Goal: Task Accomplishment & Management: Use online tool/utility

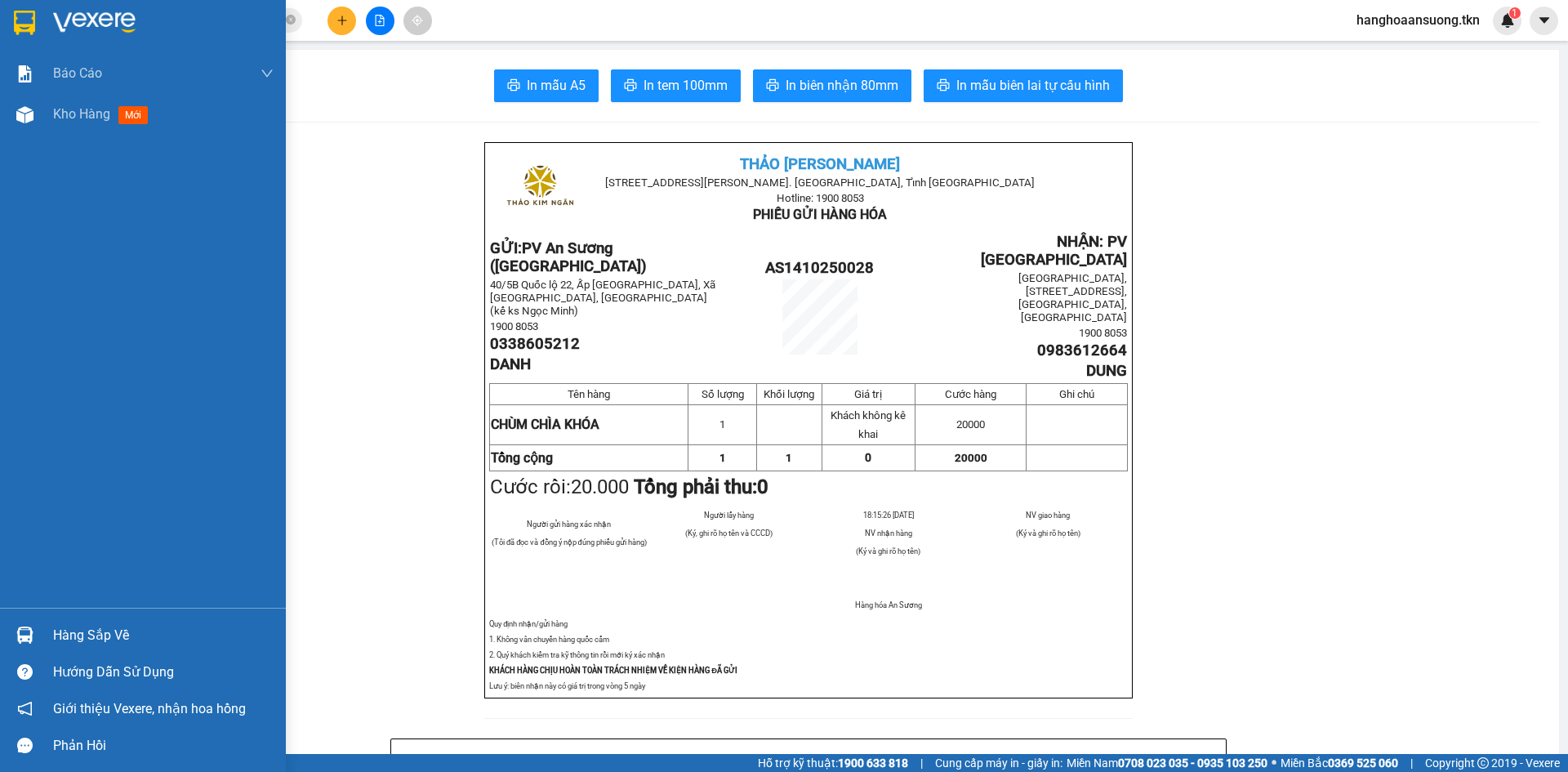
click at [21, 29] on img at bounding box center [24, 22] width 21 height 25
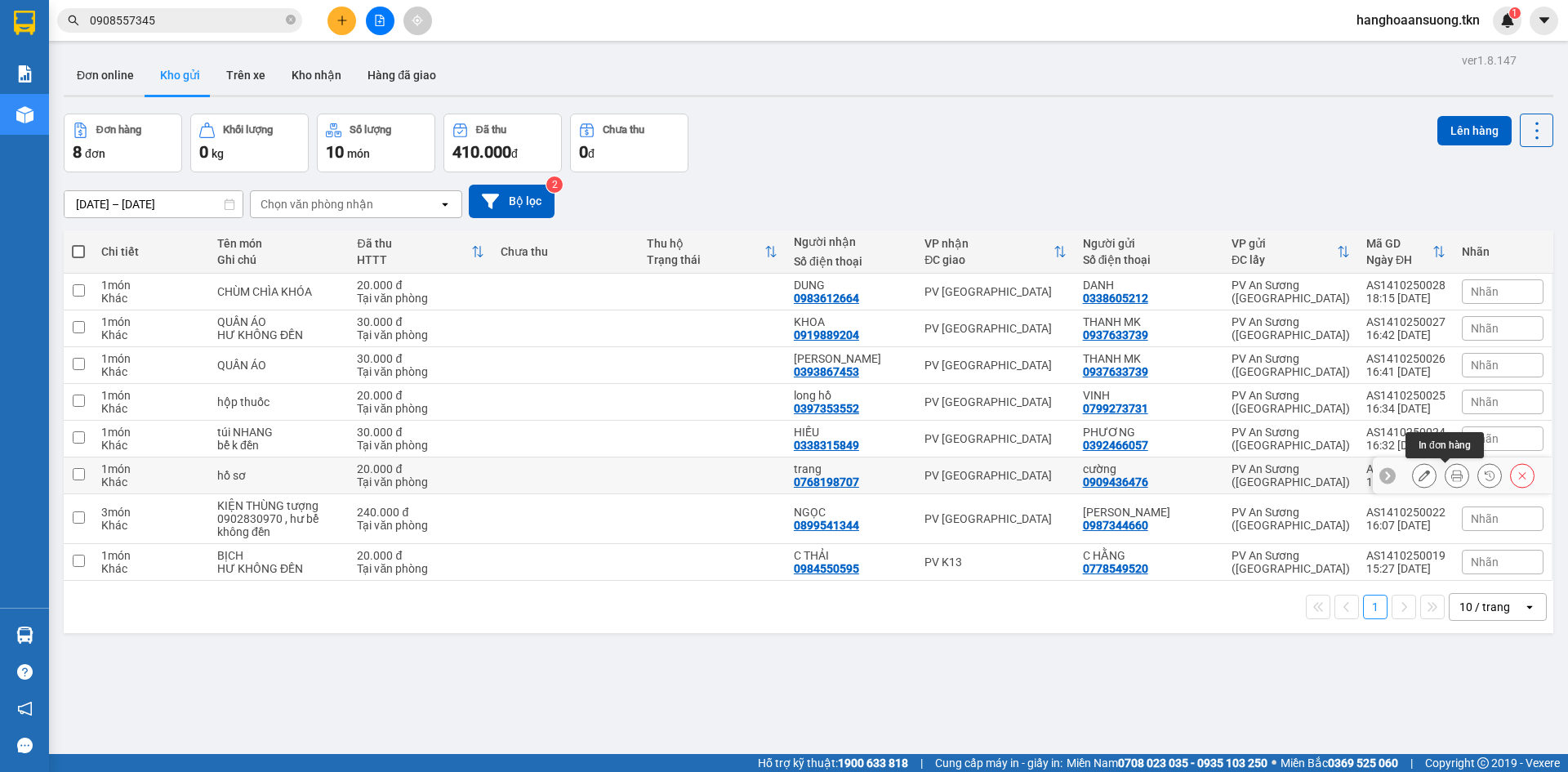
click at [1256, 482] on div "PV An Sương ([GEOGRAPHIC_DATA])" at bounding box center [1290, 475] width 118 height 26
checkbox input "true"
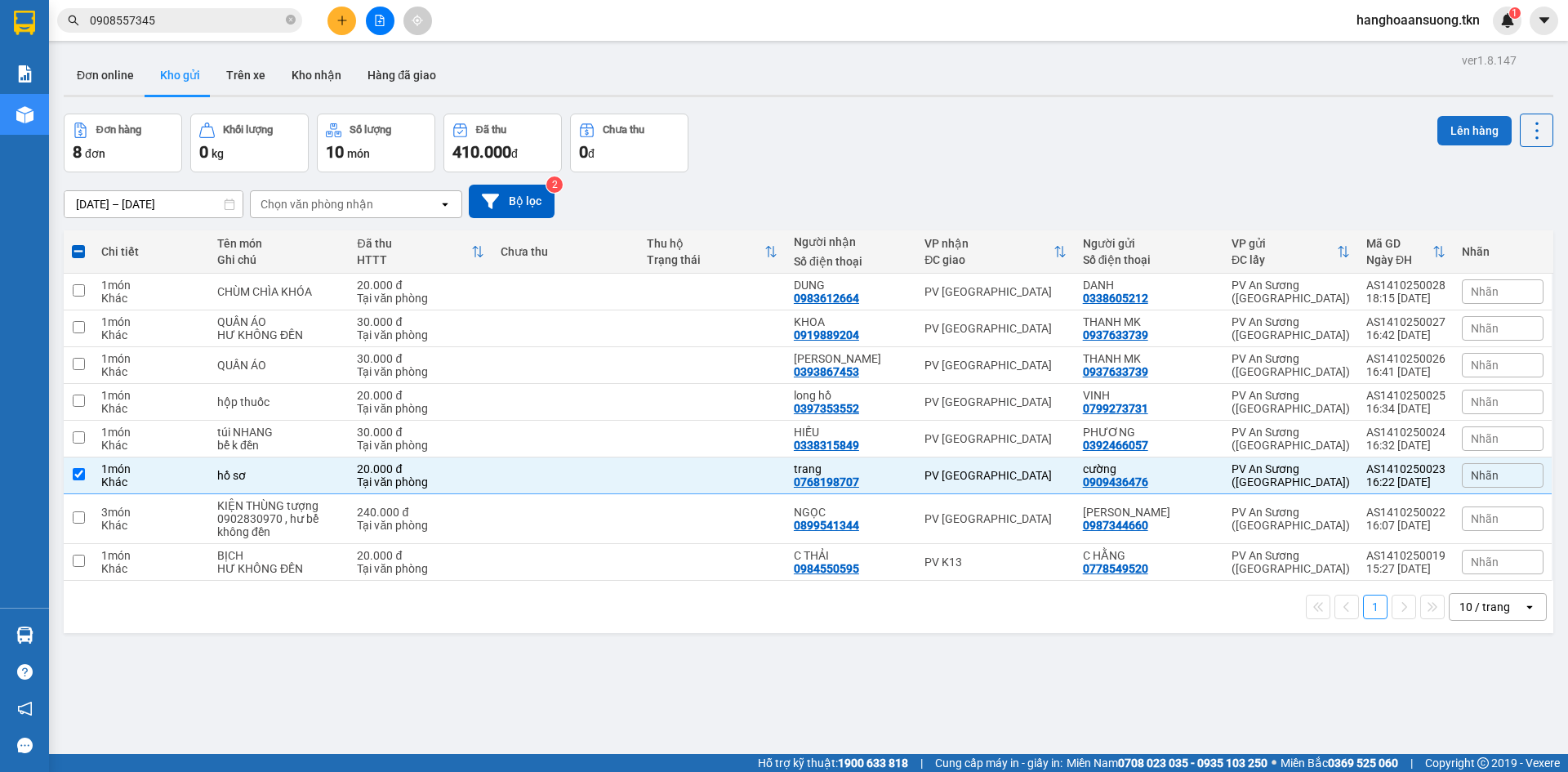
click at [1460, 129] on button "Lên hàng" at bounding box center [1474, 130] width 74 height 30
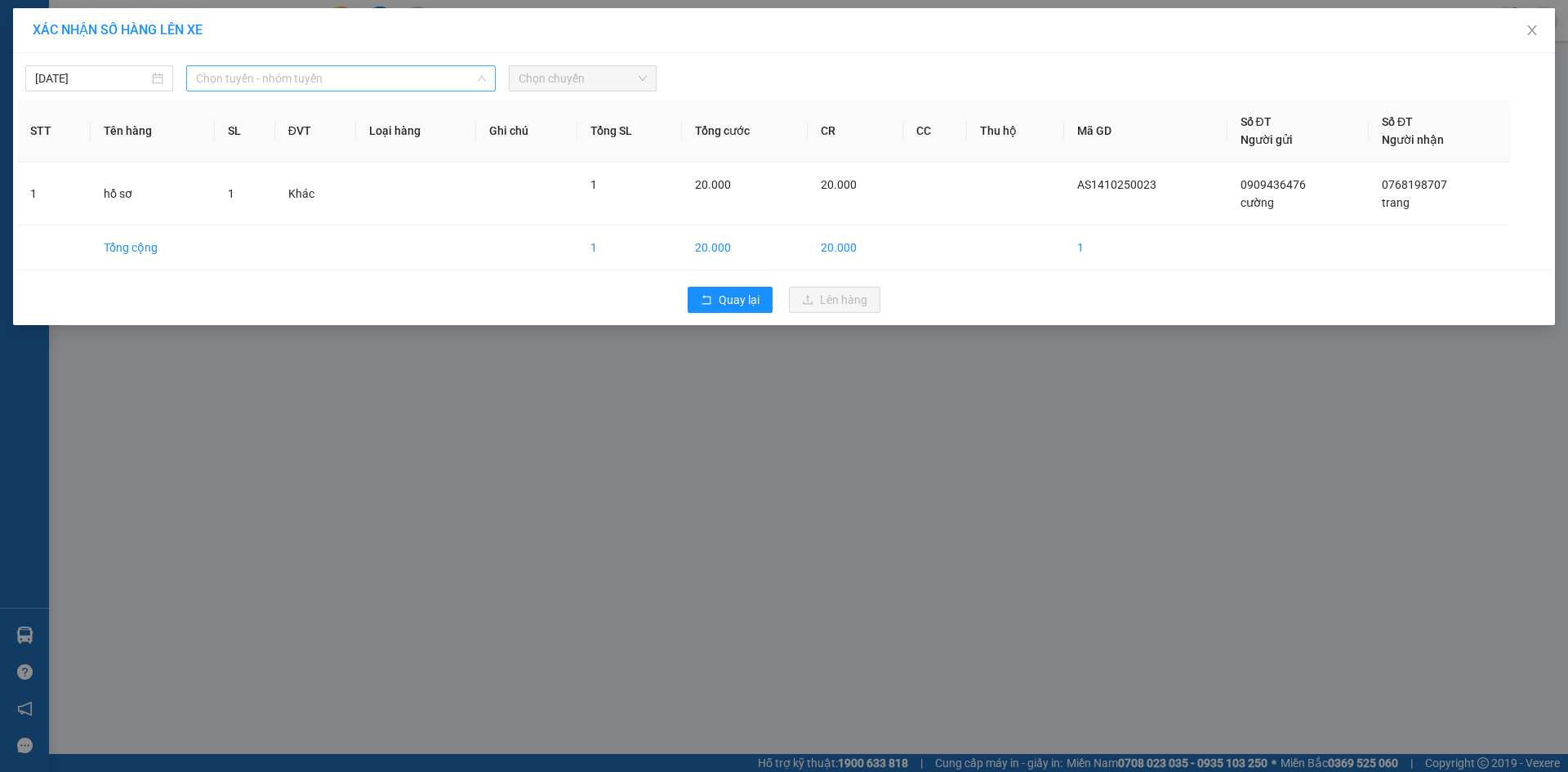
click at [281, 78] on span "Chọn tuyến - nhóm tuyến" at bounding box center [341, 78] width 290 height 25
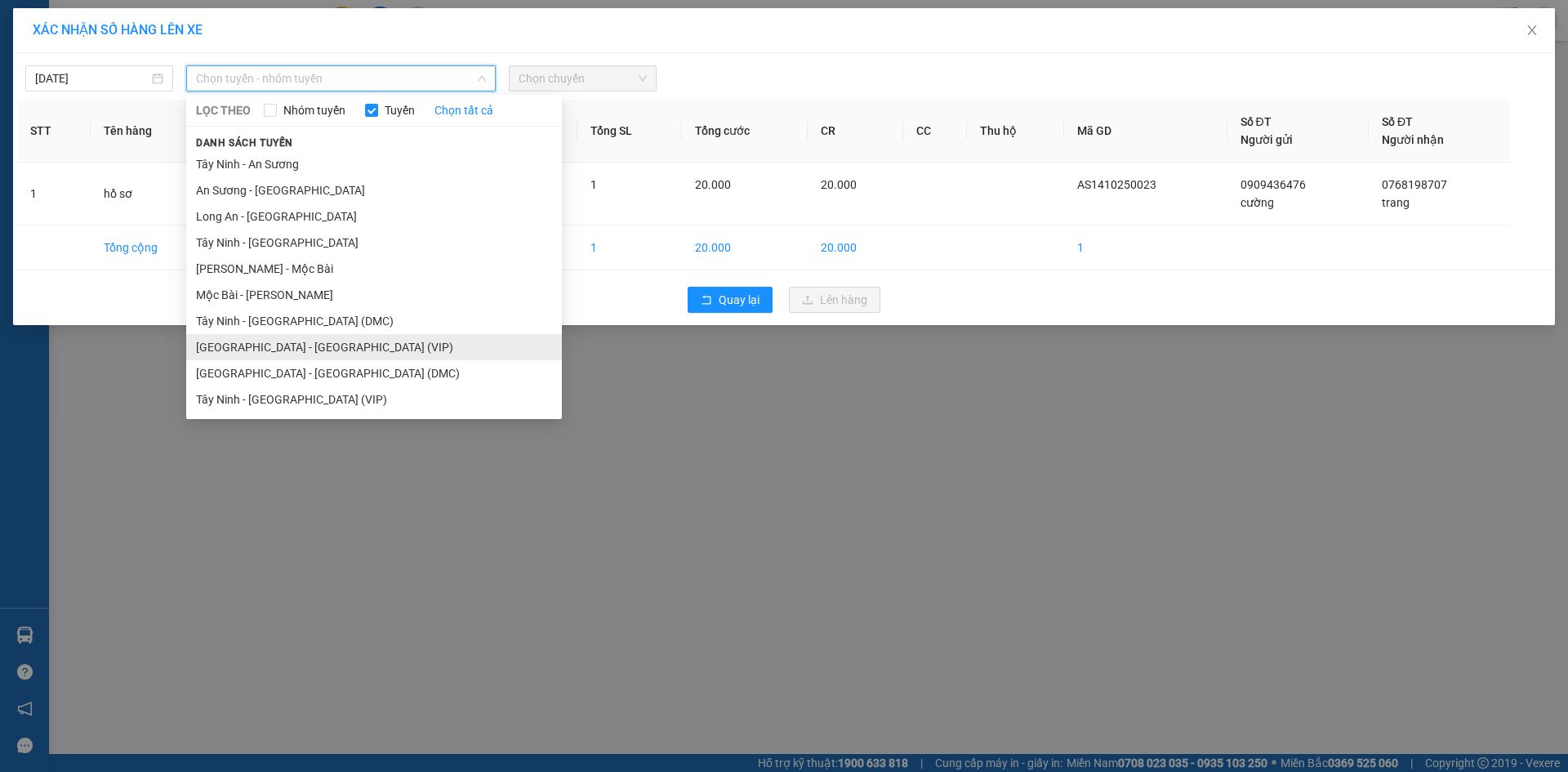
click at [285, 349] on li "[GEOGRAPHIC_DATA] - [GEOGRAPHIC_DATA] (VIP)" at bounding box center [374, 347] width 376 height 26
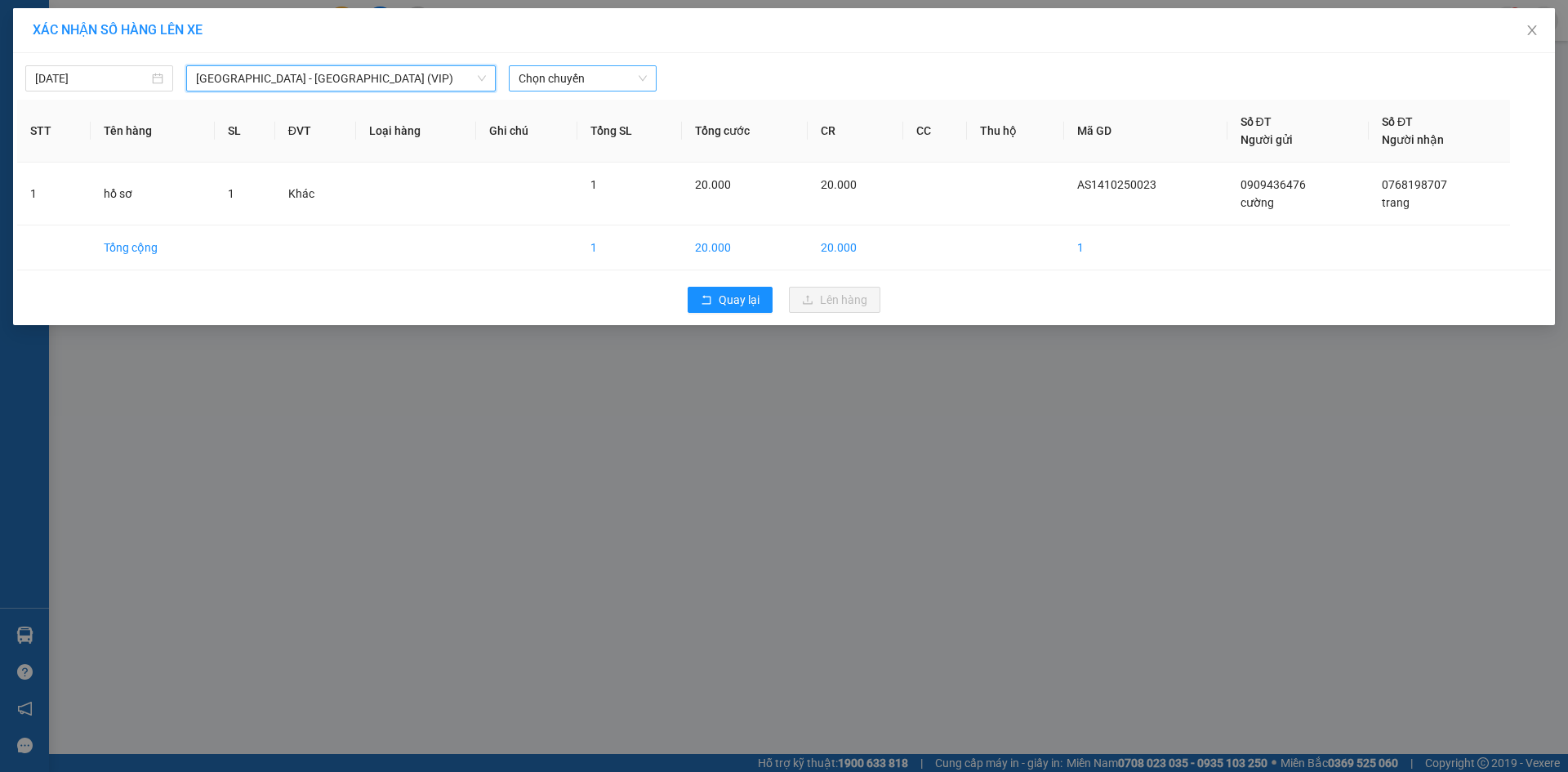
click at [563, 75] on span "Chọn chuyến" at bounding box center [583, 78] width 129 height 25
type input "4709"
click at [567, 132] on div "15:35 (TC) - 70H-047.09" at bounding box center [583, 137] width 128 height 18
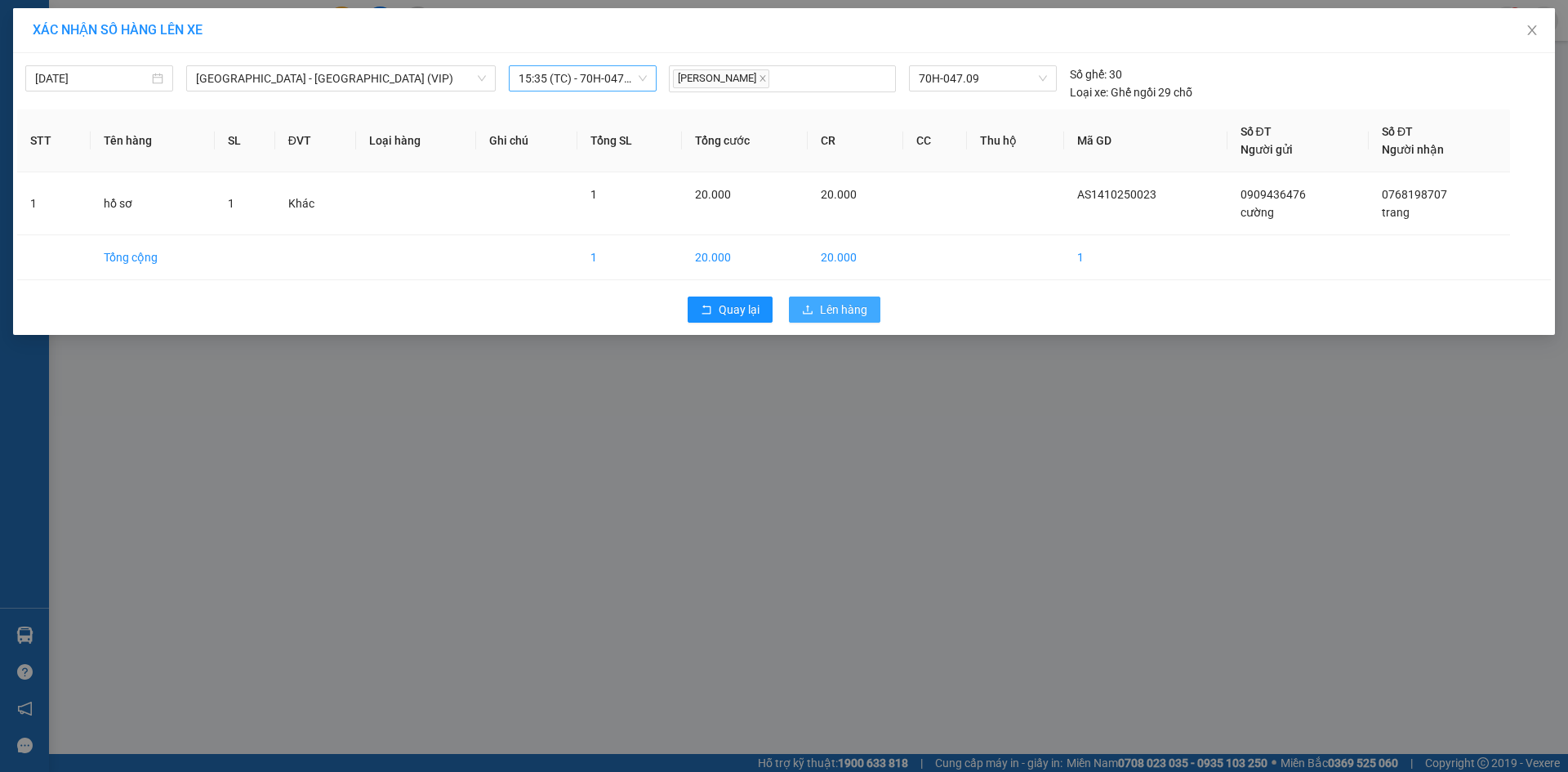
click at [849, 315] on span "Lên hàng" at bounding box center [844, 309] width 48 height 18
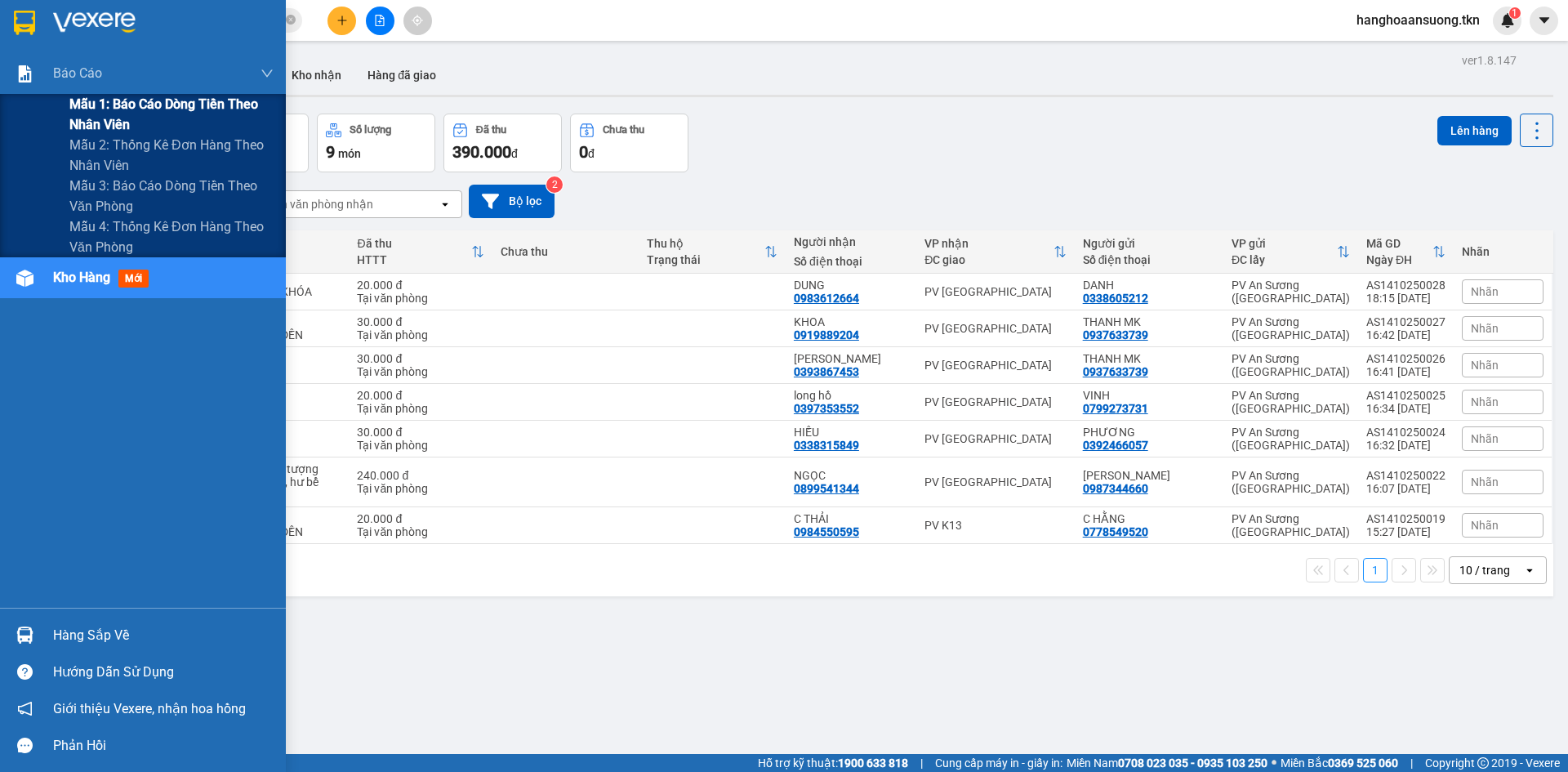
click at [149, 116] on span "Mẫu 1: Báo cáo dòng tiền theo nhân viên" at bounding box center [172, 114] width 204 height 41
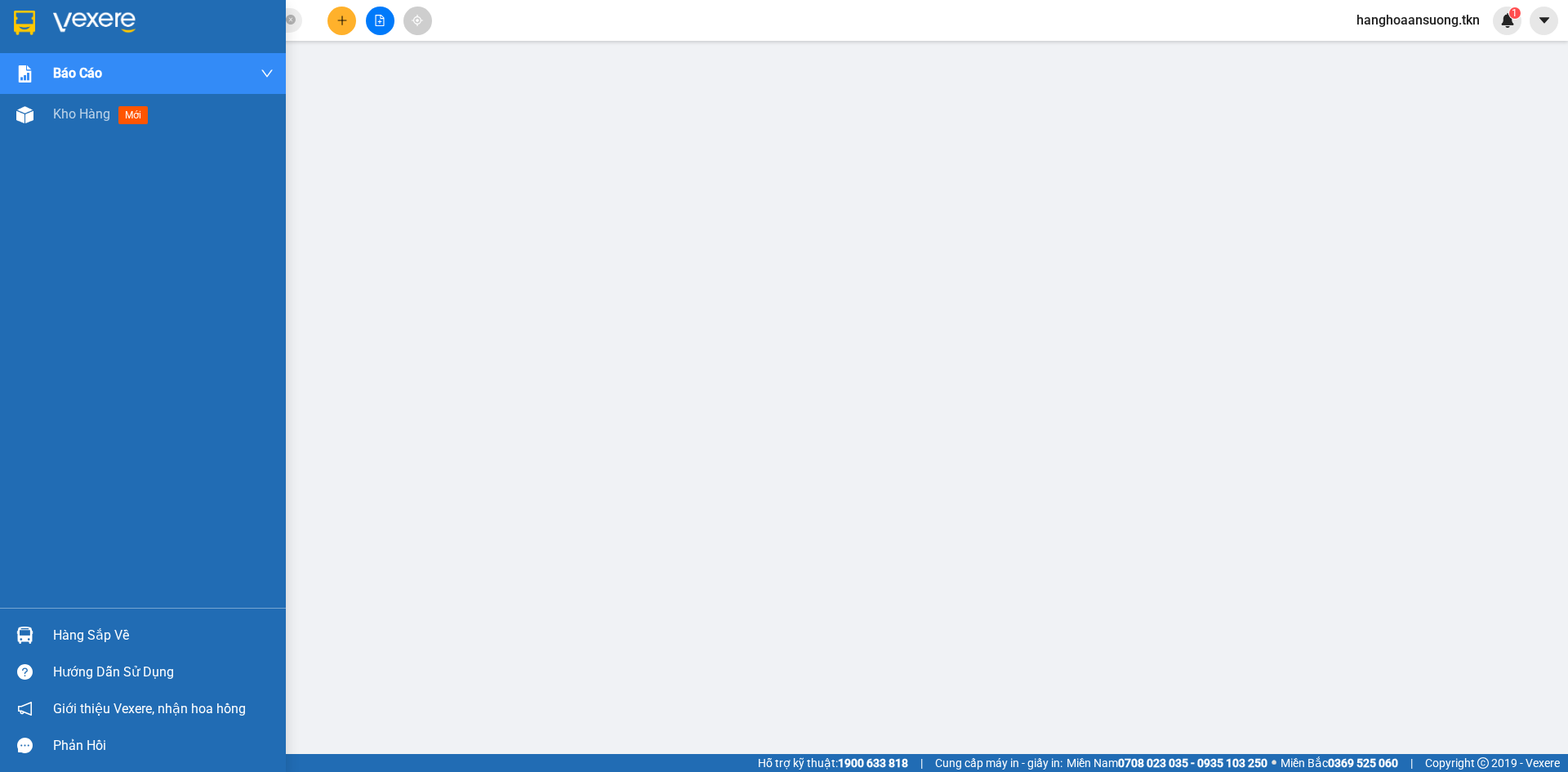
click at [45, 631] on div "Hàng sắp về" at bounding box center [143, 635] width 286 height 37
click at [75, 636] on div "Hàng sắp về" at bounding box center [163, 636] width 221 height 25
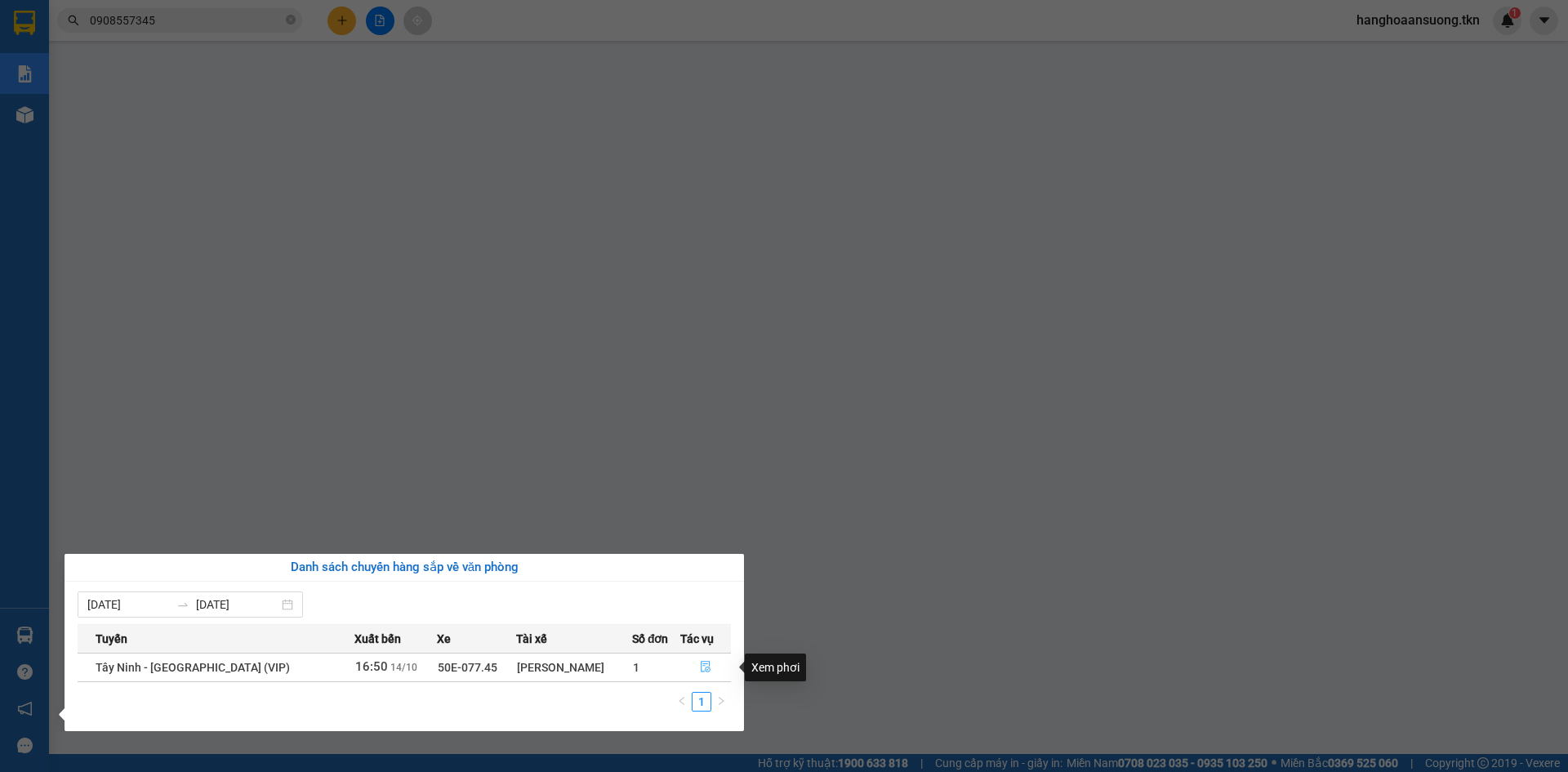
click at [700, 670] on icon "file-done" at bounding box center [705, 666] width 11 height 11
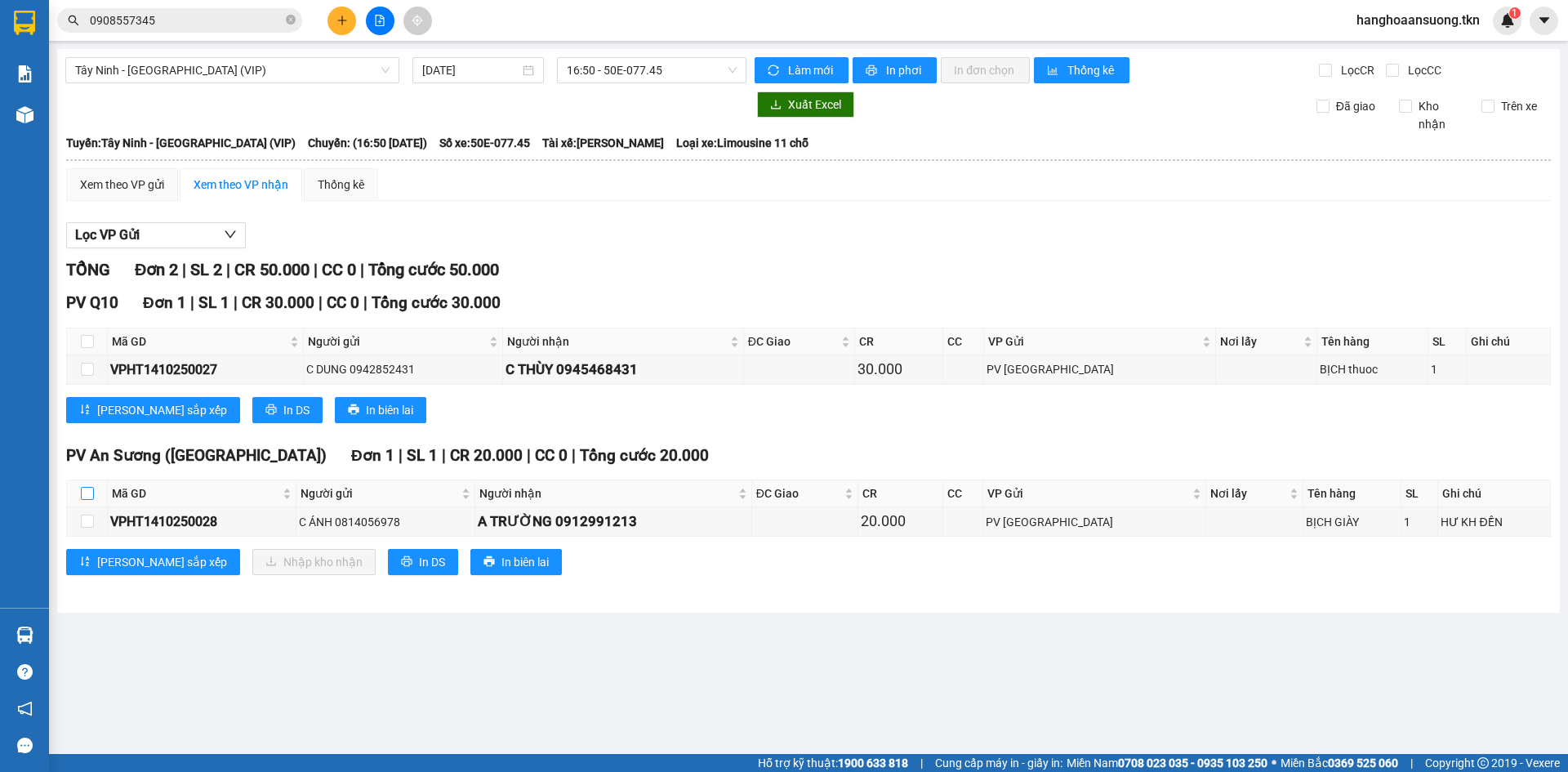
click at [86, 498] on input "checkbox" at bounding box center [87, 493] width 13 height 13
checkbox input "true"
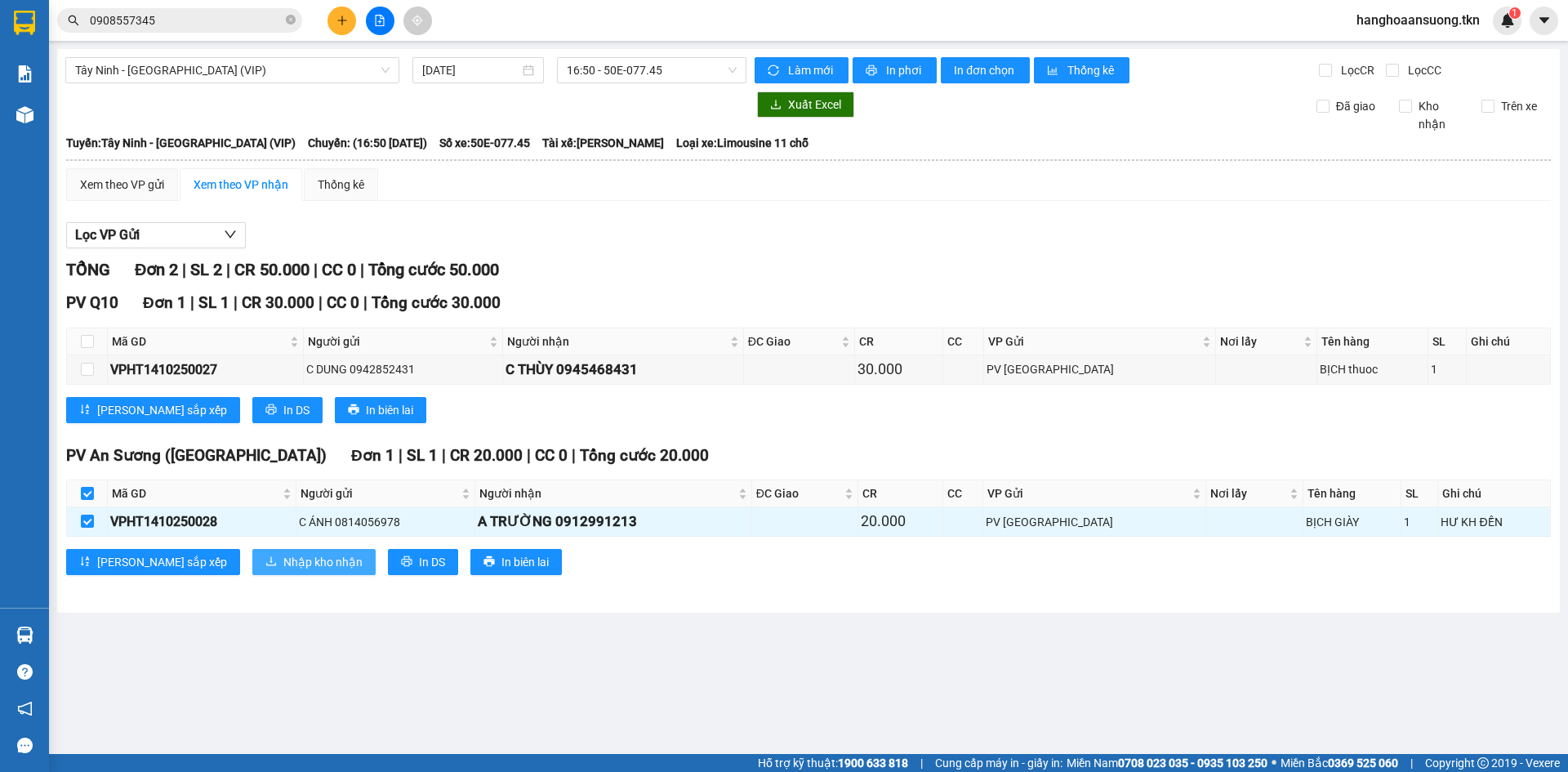
click at [284, 565] on span "Nhập kho nhận" at bounding box center [323, 562] width 79 height 18
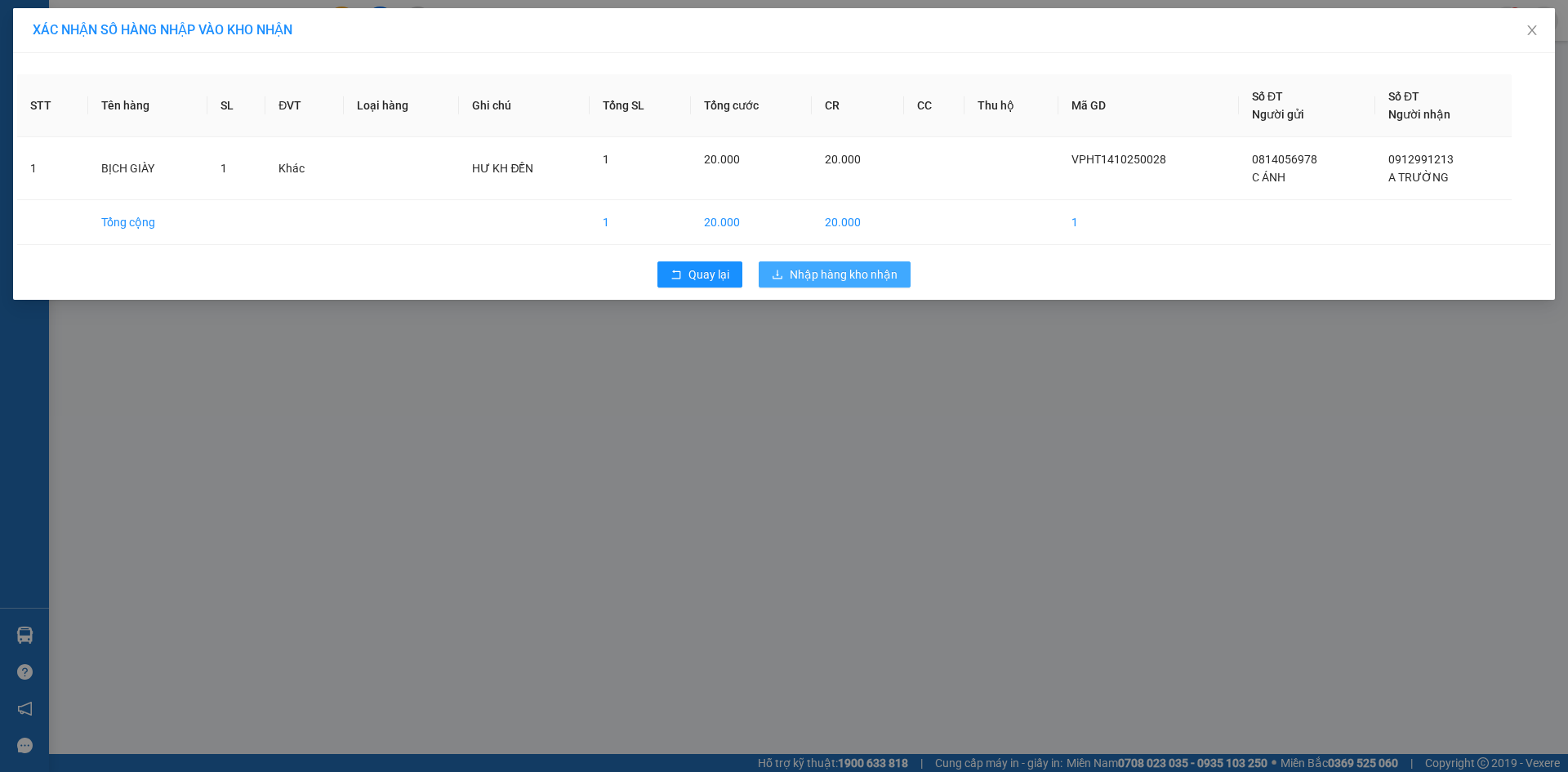
click at [809, 271] on span "Nhập hàng kho nhận" at bounding box center [843, 274] width 108 height 18
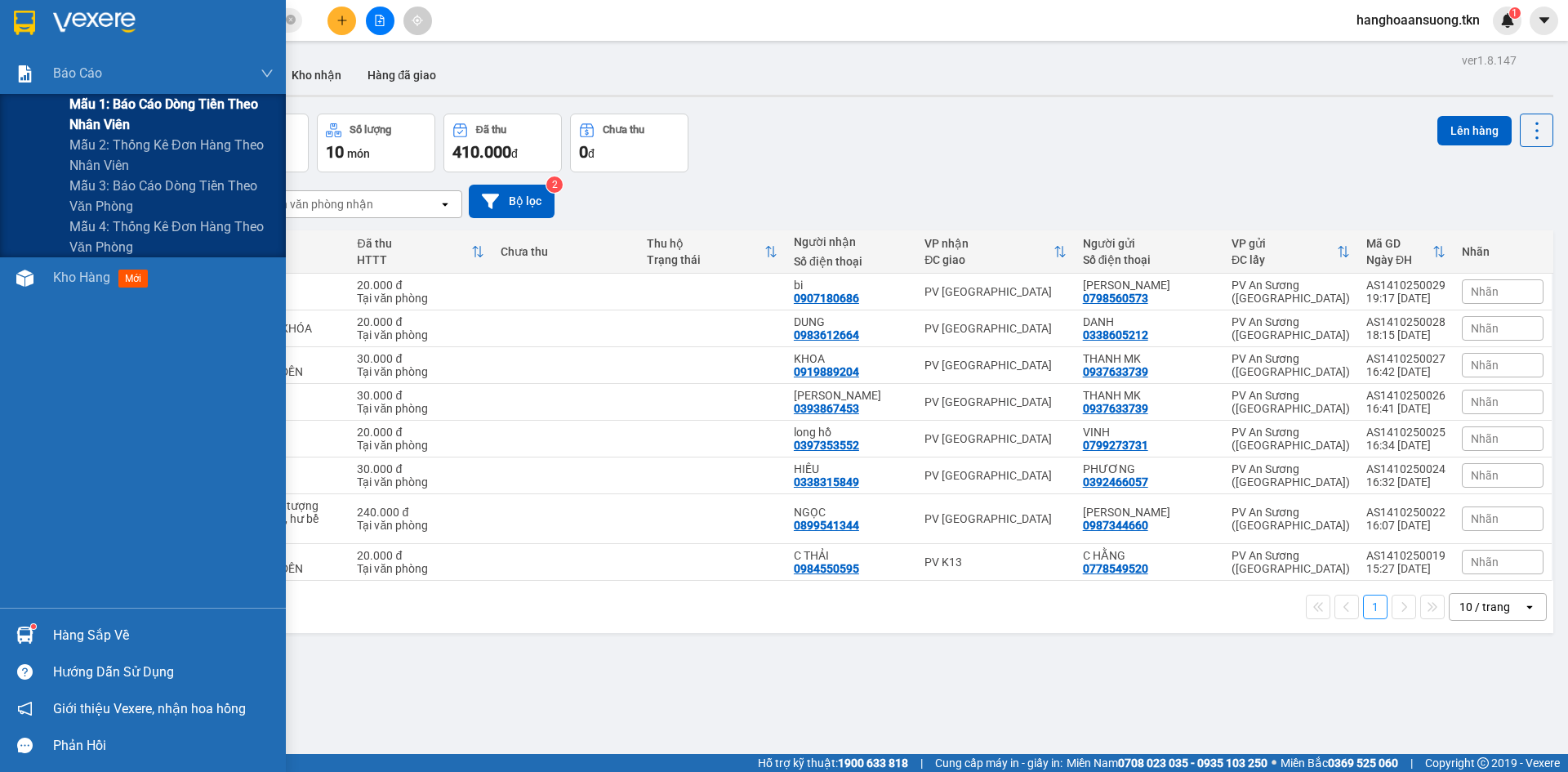
click at [83, 113] on span "Mẫu 1: Báo cáo dòng tiền theo nhân viên" at bounding box center [172, 114] width 204 height 41
